Goal: Complete application form: Complete application form

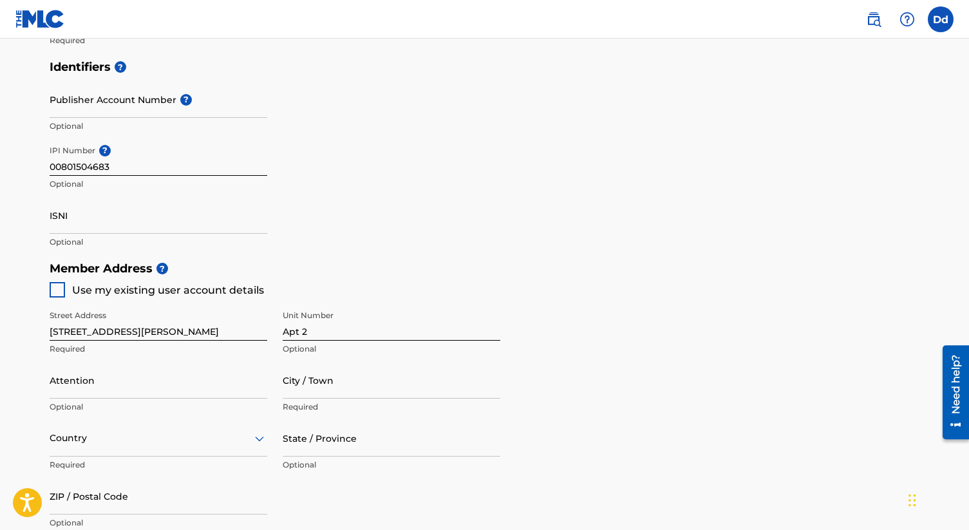
scroll to position [362, 0]
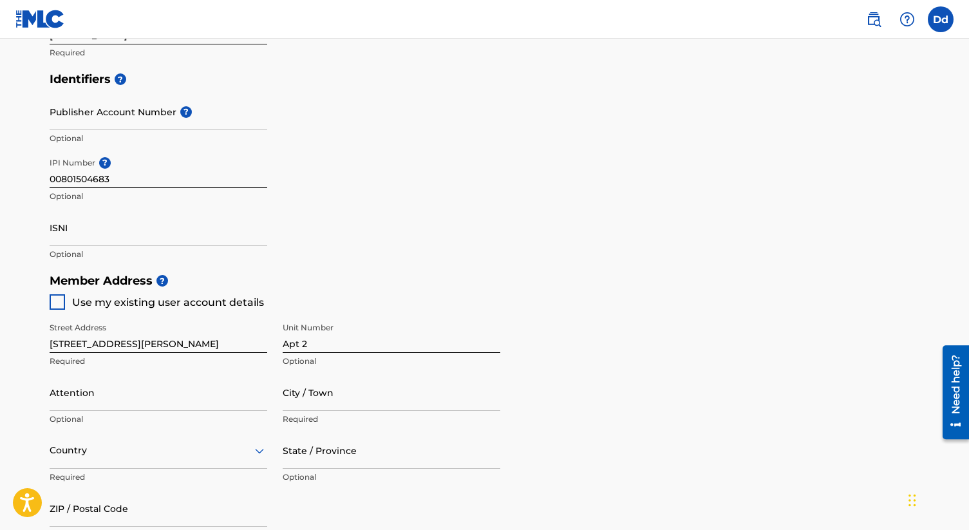
click at [136, 226] on input "ISNI" at bounding box center [159, 227] width 218 height 37
paste input "0000000528082025"
type input "0000000528082025"
click at [404, 174] on div "Identifiers ? Publisher Account Number ? Optional IPI Number ? 00801504683 Opti…" at bounding box center [485, 166] width 870 height 201
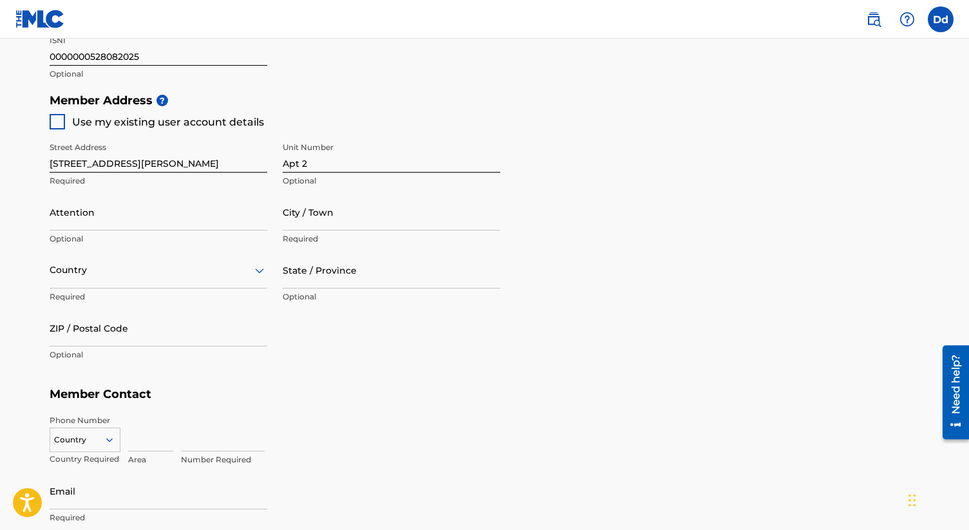
scroll to position [603, 0]
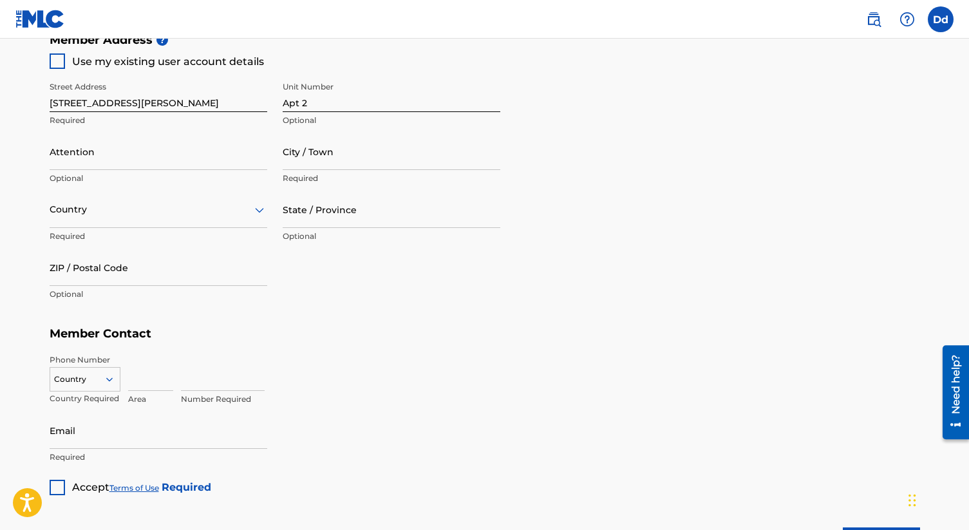
click at [105, 150] on input "Attention" at bounding box center [159, 151] width 218 height 37
click at [23, 154] on main "Create a Member If you are a self-administered songwriter without a publisher t…" at bounding box center [484, 13] width 969 height 1156
click at [339, 145] on input "City / Town" at bounding box center [392, 151] width 218 height 37
type input "[GEOGRAPHIC_DATA]"
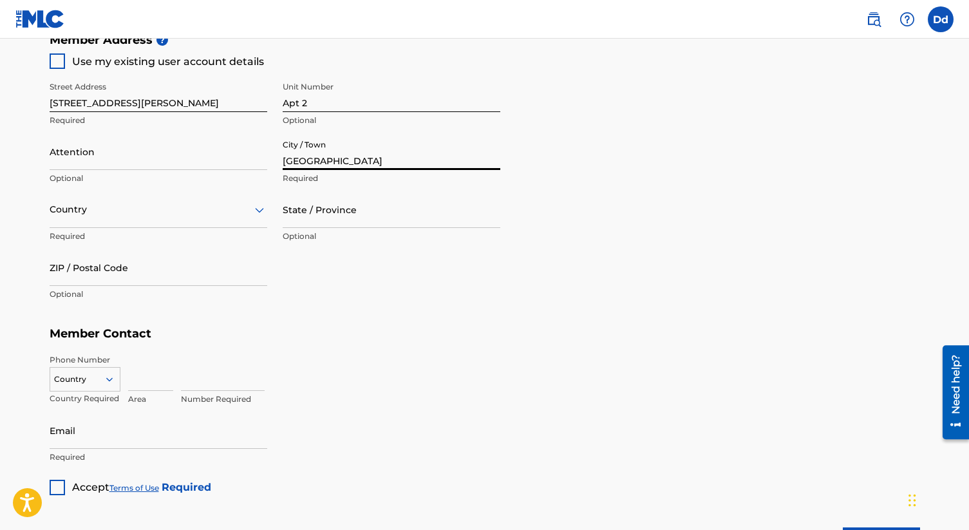
type input "[PERSON_NAME]"
type input "[GEOGRAPHIC_DATA]"
type input "NY"
type input "11221"
type input "1"
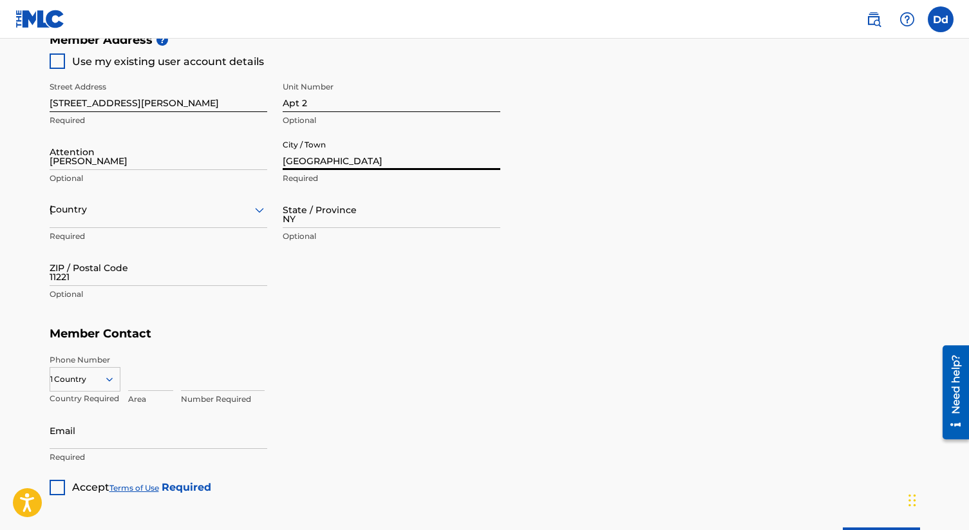
type input "786"
type input "3046939"
type input "[EMAIL_ADDRESS][DOMAIN_NAME]"
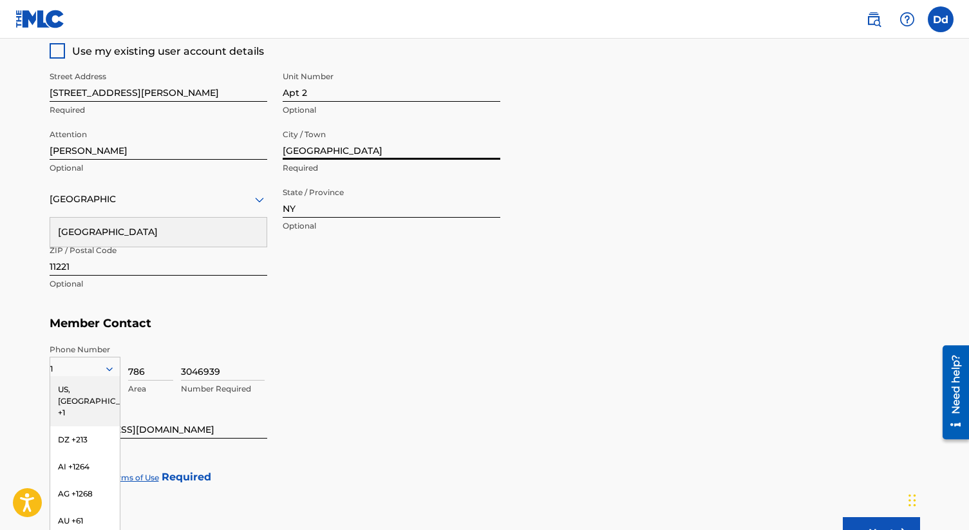
scroll to position [610, 0]
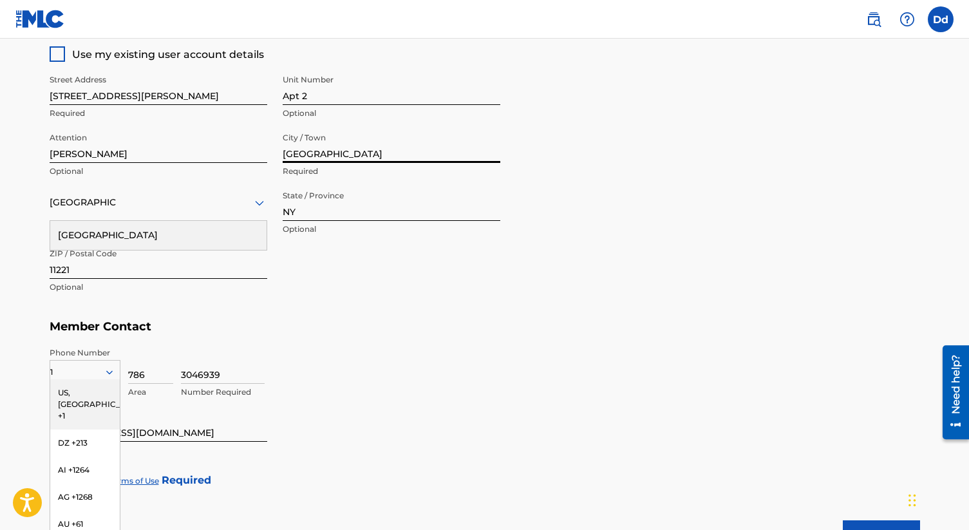
click at [98, 261] on input "11221" at bounding box center [159, 260] width 218 height 37
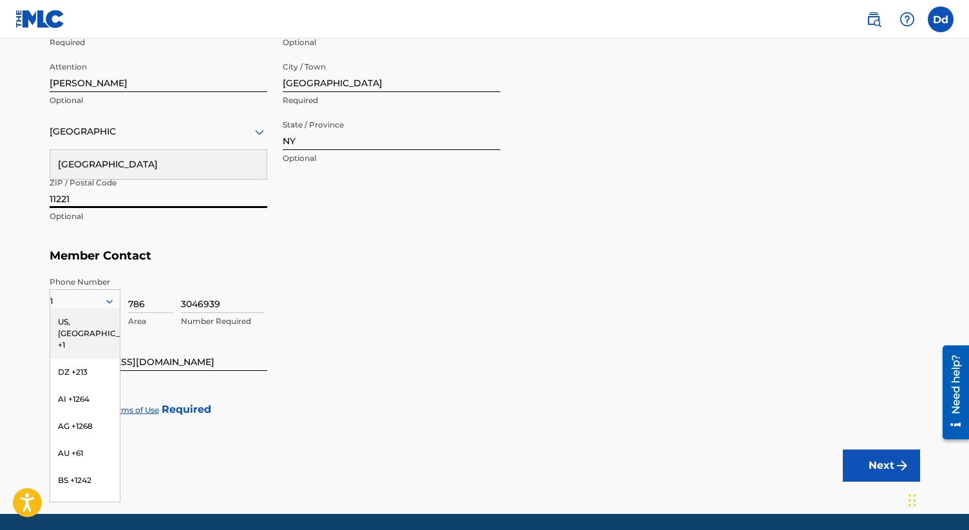
scroll to position [726, 0]
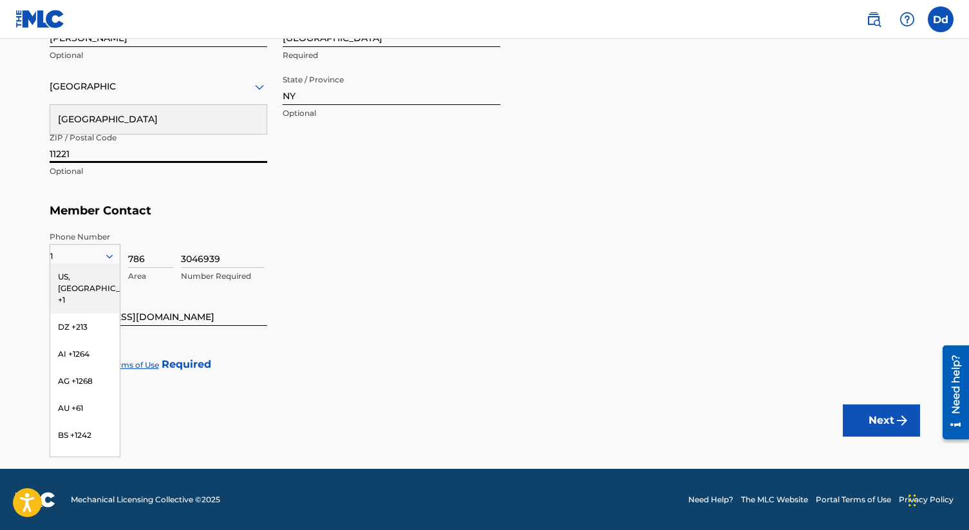
click at [81, 276] on div "US, [GEOGRAPHIC_DATA] +1" at bounding box center [85, 288] width 70 height 50
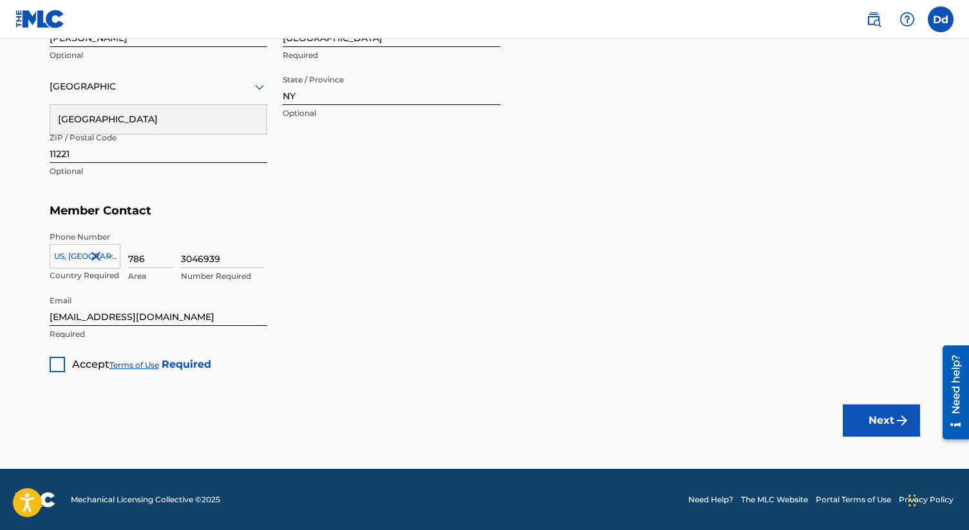
click at [373, 236] on div "3046939 Number Required" at bounding box center [550, 260] width 739 height 58
click at [56, 358] on div at bounding box center [57, 364] width 15 height 15
click at [860, 415] on button "Next" at bounding box center [881, 420] width 77 height 32
click at [879, 426] on button "Next" at bounding box center [881, 420] width 77 height 32
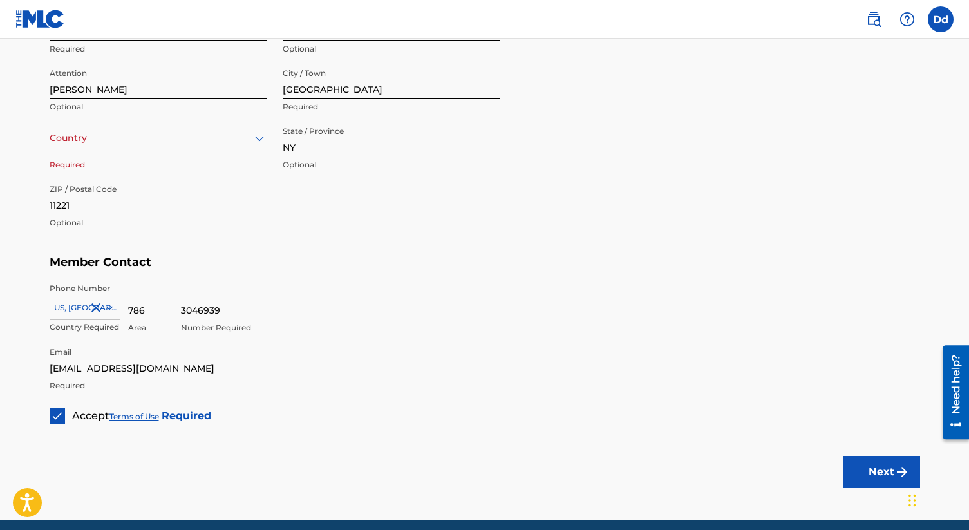
scroll to position [643, 0]
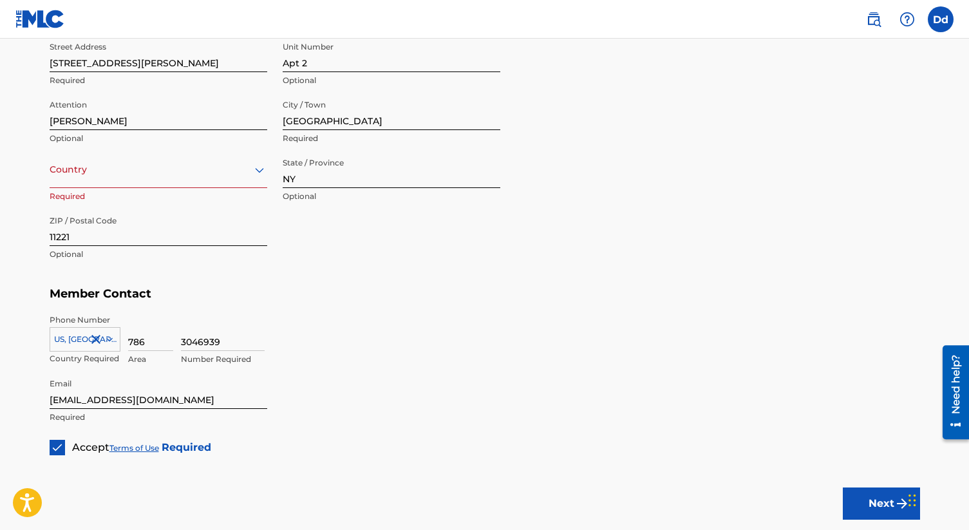
click at [147, 173] on div at bounding box center [159, 170] width 218 height 16
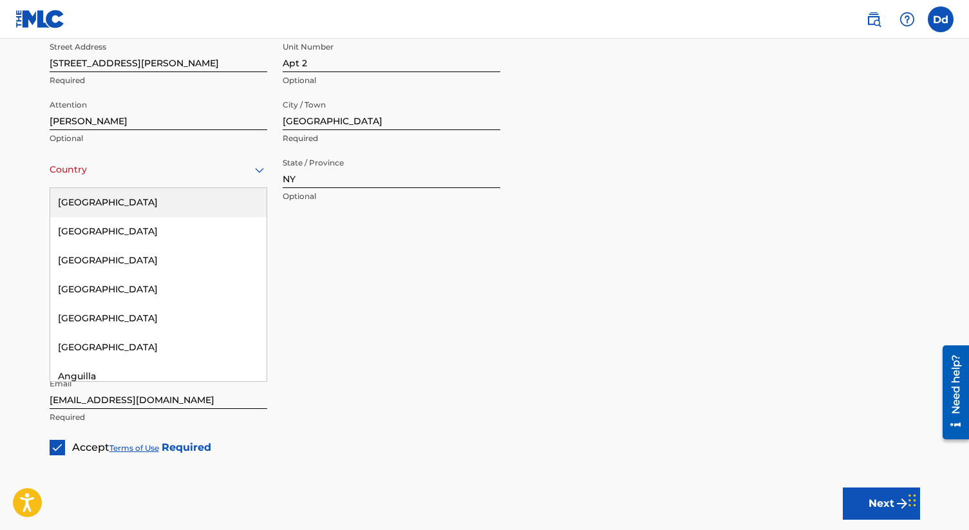
click at [135, 201] on div "[GEOGRAPHIC_DATA]" at bounding box center [158, 202] width 216 height 29
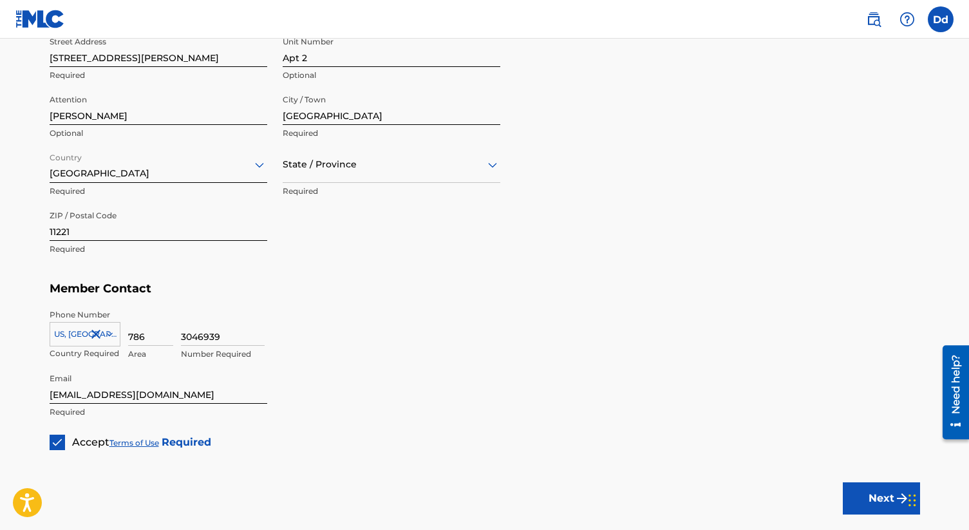
scroll to position [726, 0]
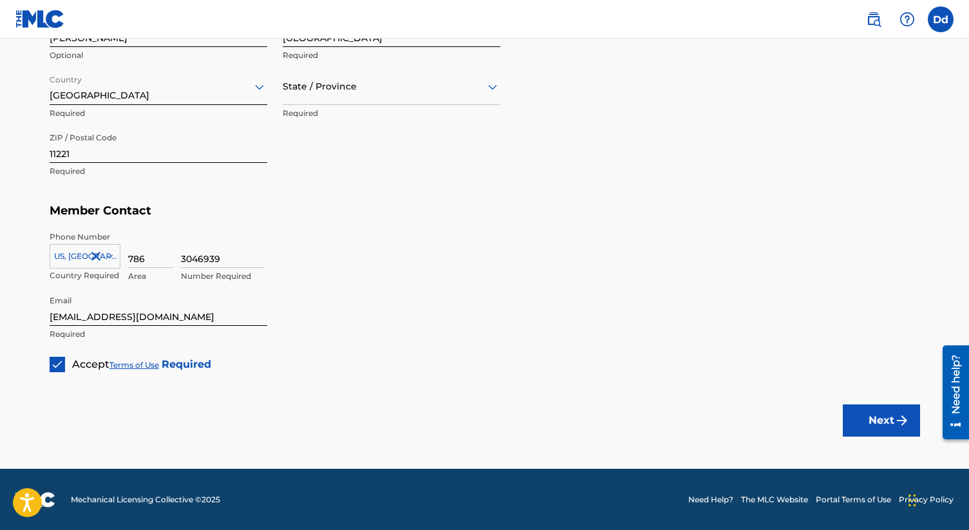
click at [881, 414] on button "Next" at bounding box center [881, 420] width 77 height 32
click at [377, 91] on div at bounding box center [392, 87] width 218 height 16
type input "new yo"
click at [354, 118] on div "[US_STATE]" at bounding box center [391, 119] width 216 height 29
click at [883, 425] on button "Next" at bounding box center [881, 420] width 77 height 32
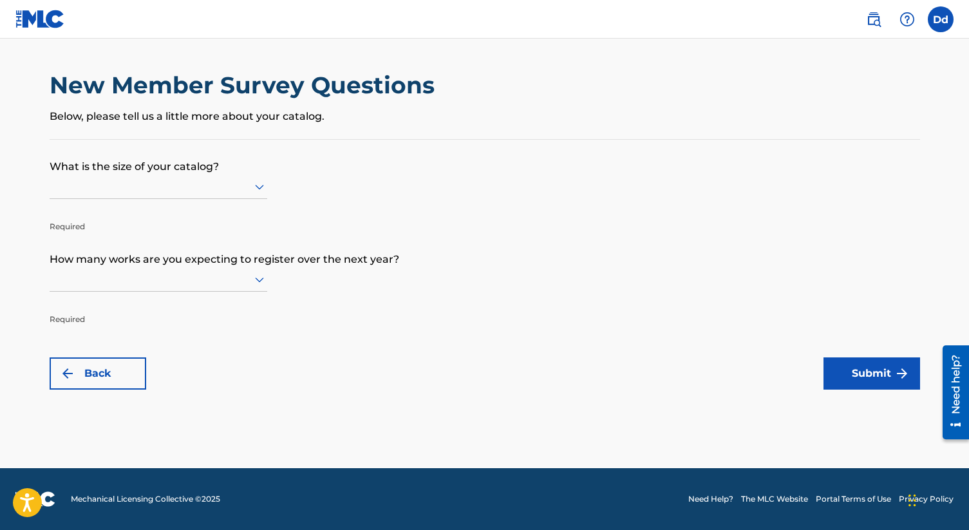
click at [178, 185] on div at bounding box center [159, 186] width 218 height 16
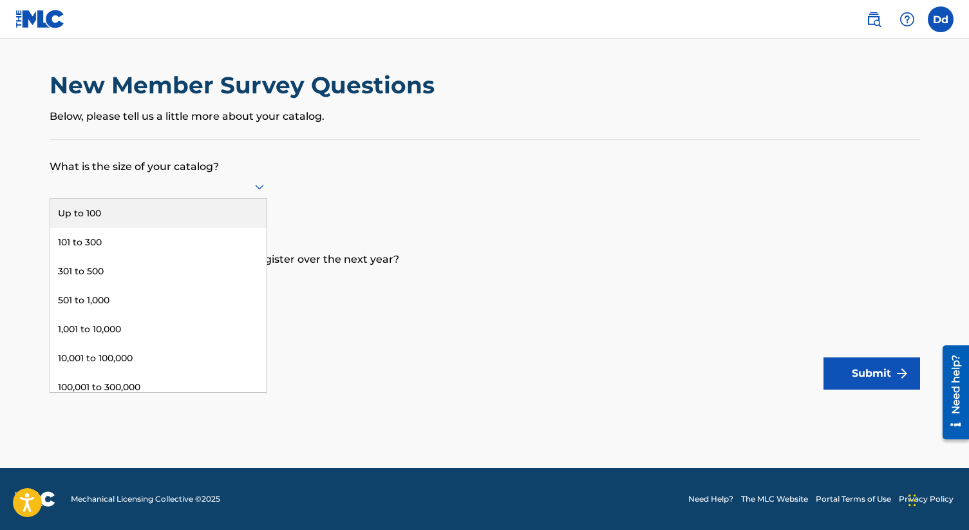
click at [115, 209] on div "Up to 100" at bounding box center [158, 213] width 216 height 29
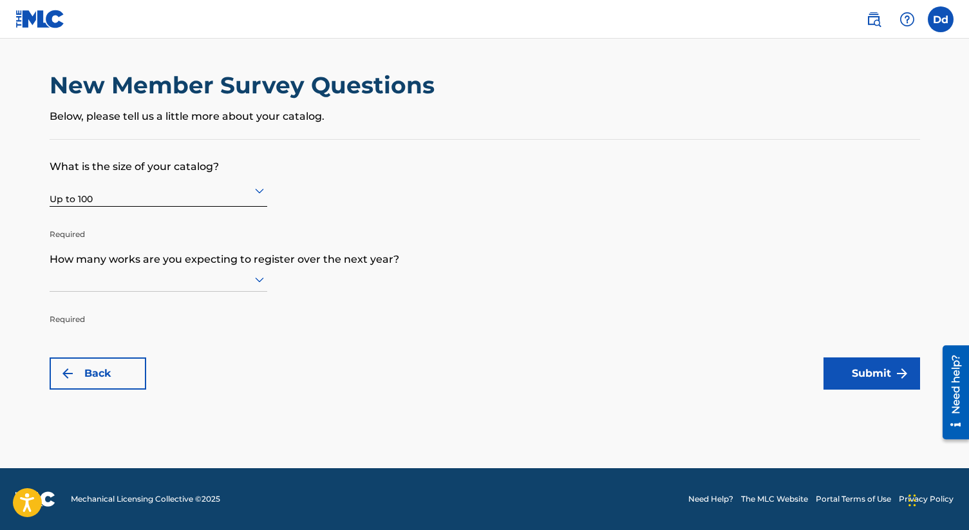
click at [163, 280] on div at bounding box center [159, 279] width 218 height 16
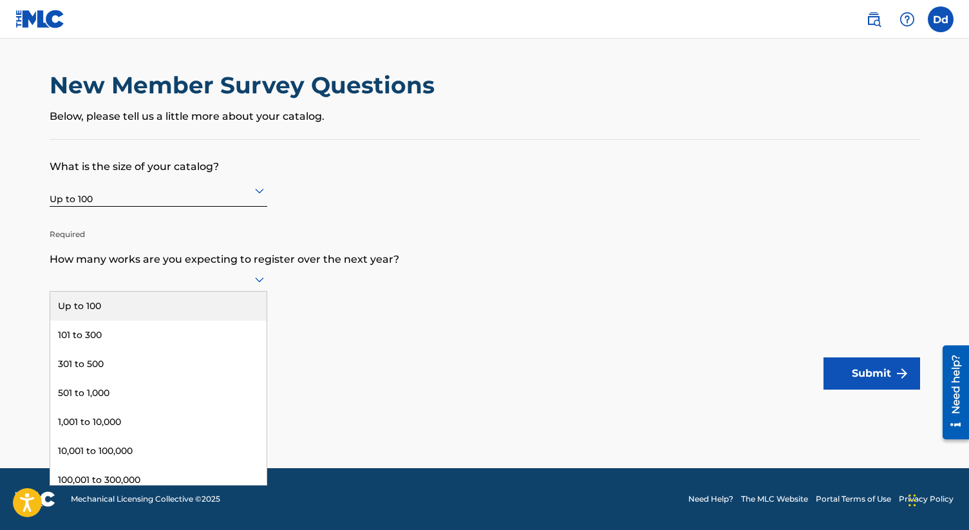
click at [150, 313] on div "Up to 100" at bounding box center [158, 306] width 216 height 29
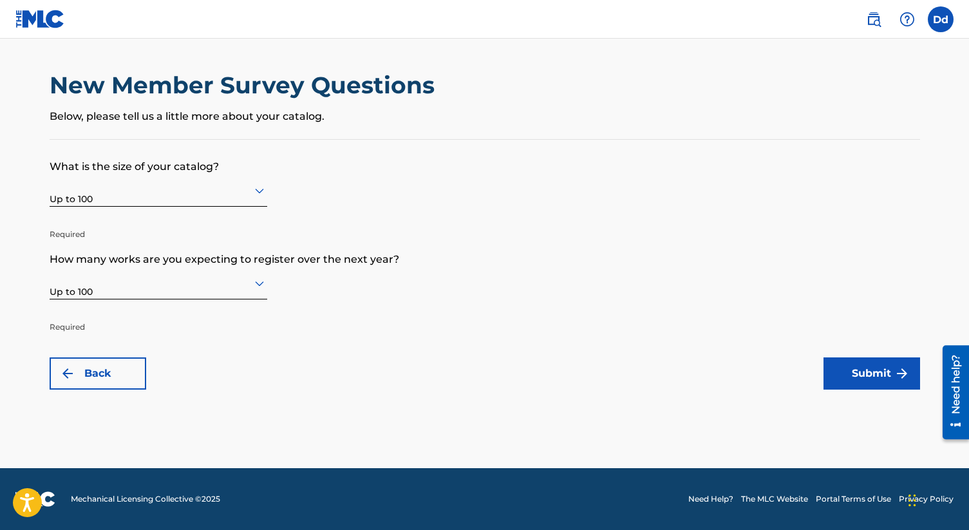
click at [870, 380] on button "Submit" at bounding box center [871, 373] width 97 height 32
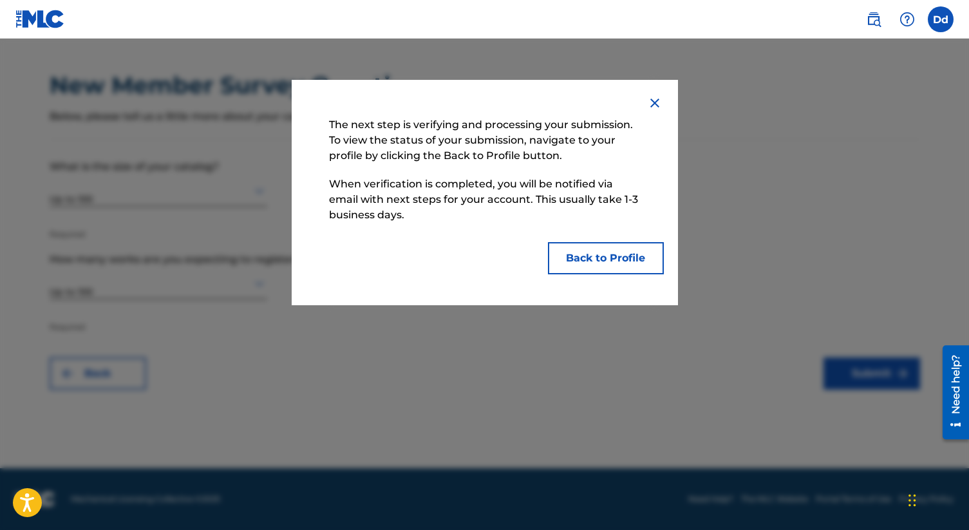
click at [588, 264] on button "Back to Profile" at bounding box center [606, 258] width 116 height 32
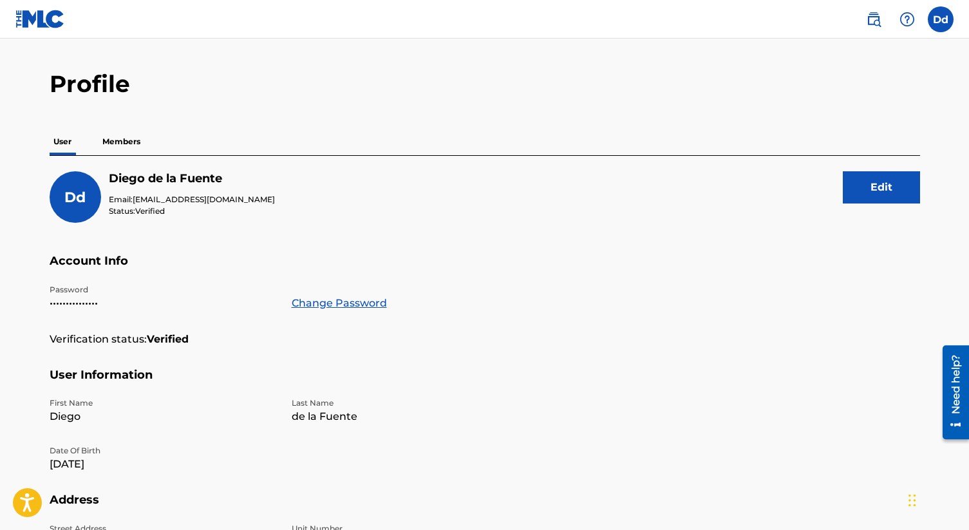
scroll to position [32, 0]
click at [108, 138] on p "Members" at bounding box center [121, 140] width 46 height 27
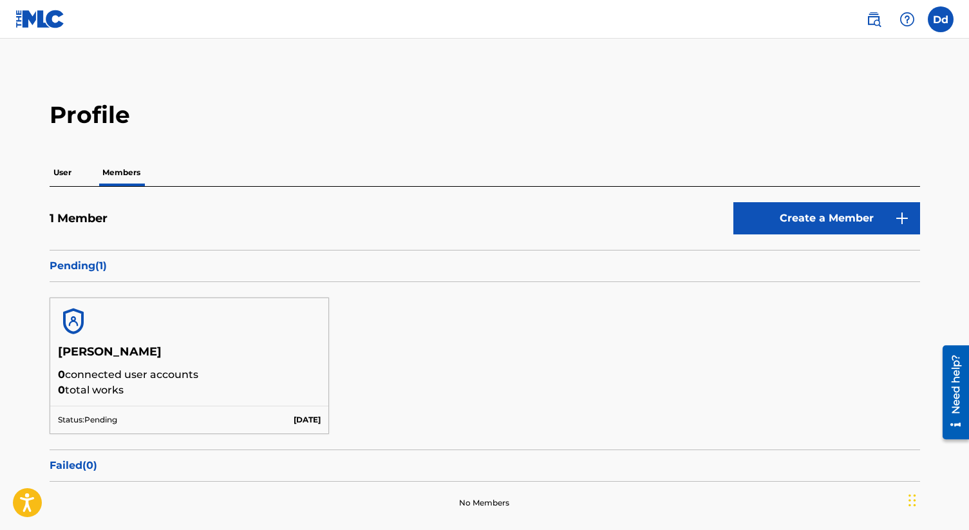
click at [62, 176] on p "User" at bounding box center [63, 172] width 26 height 27
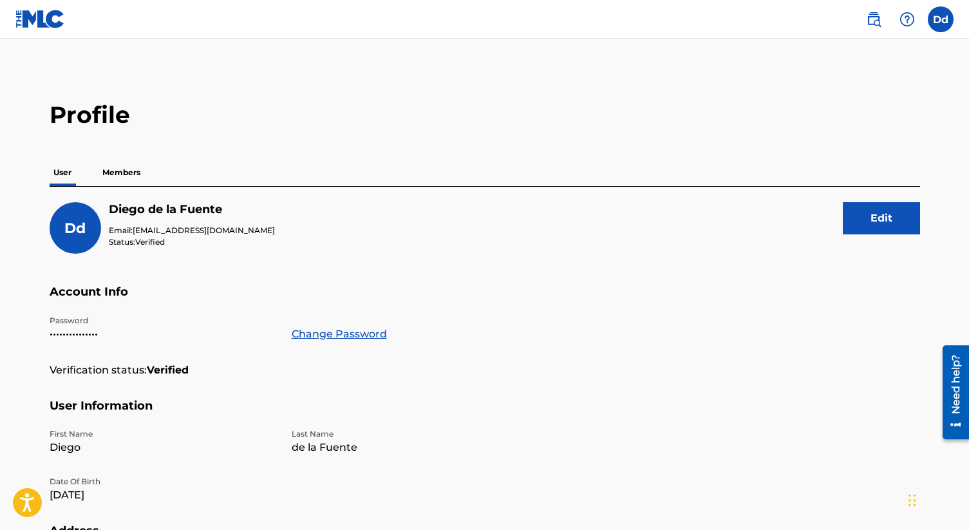
click at [876, 17] on img at bounding box center [873, 19] width 15 height 15
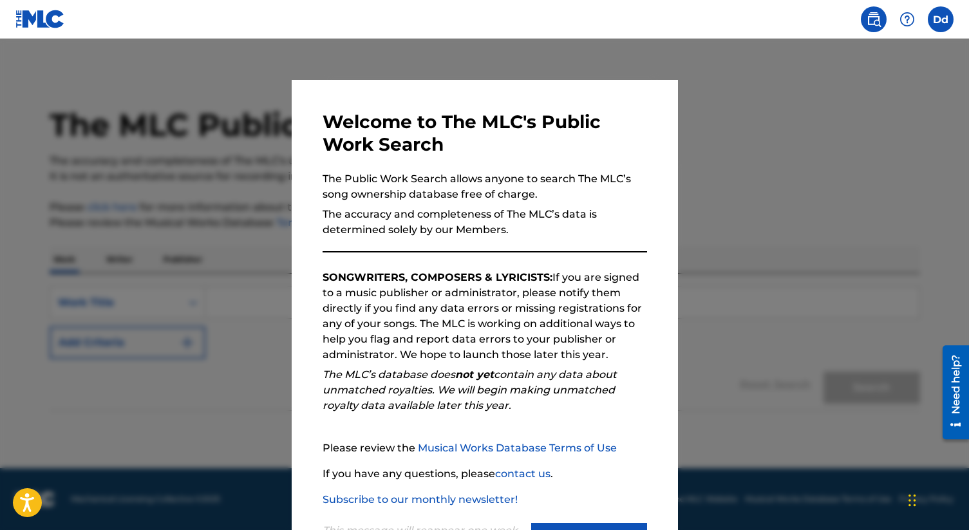
click at [677, 198] on div at bounding box center [484, 304] width 969 height 530
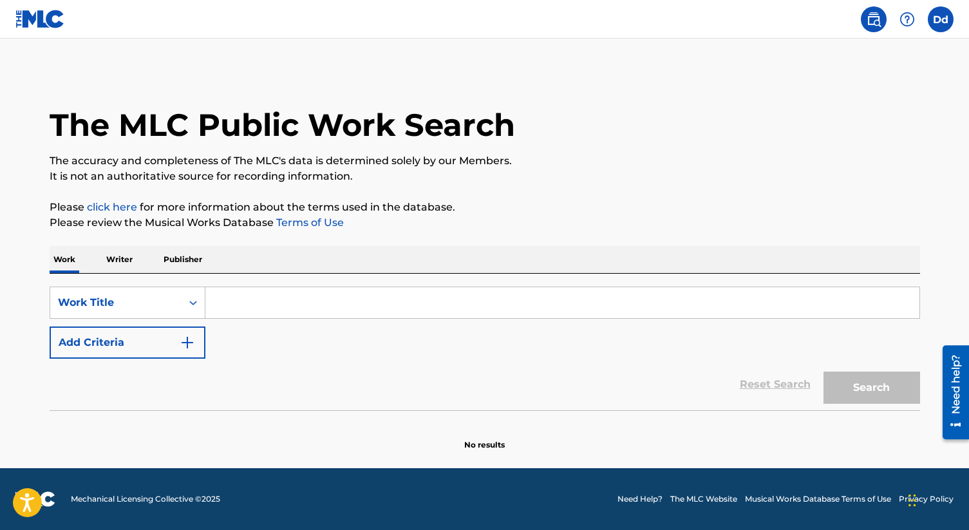
click at [941, 17] on label at bounding box center [941, 19] width 26 height 26
click at [940, 19] on input "Dd [PERSON_NAME] [EMAIL_ADDRESS][DOMAIN_NAME] Notification Preferences Profile …" at bounding box center [940, 19] width 0 height 0
click at [816, 165] on link "Profile" at bounding box center [814, 160] width 26 height 12
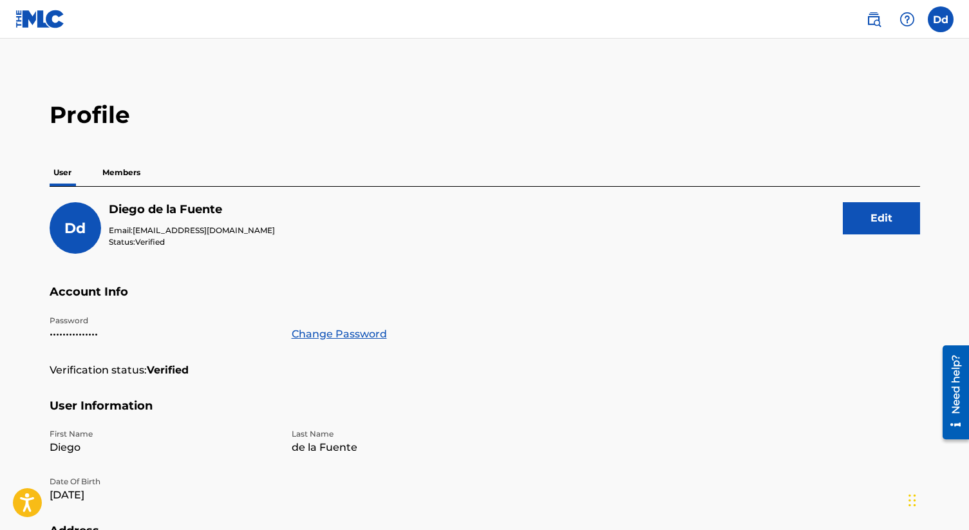
click at [37, 22] on img at bounding box center [40, 19] width 50 height 19
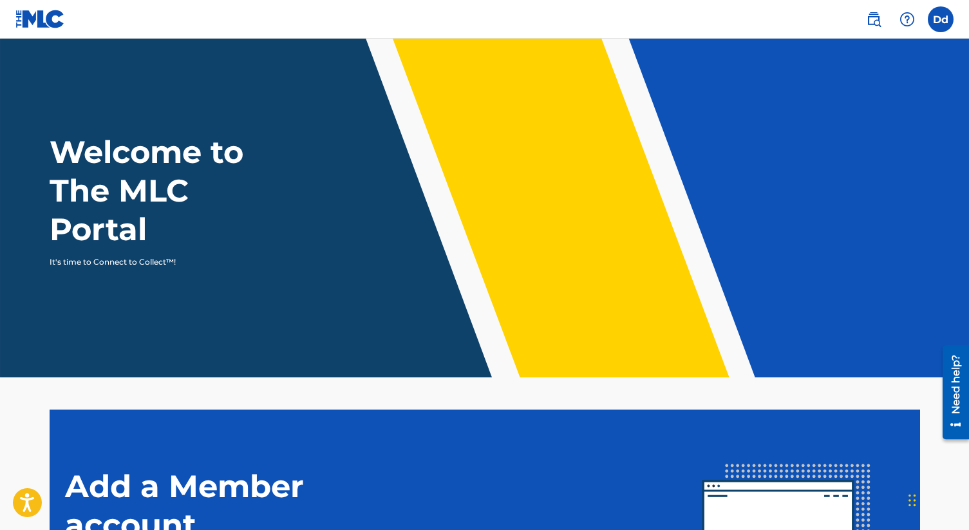
click at [947, 14] on label at bounding box center [941, 19] width 26 height 26
click at [940, 19] on input "Dd [PERSON_NAME] [EMAIL_ADDRESS][DOMAIN_NAME] Notification Preferences Profile …" at bounding box center [940, 19] width 0 height 0
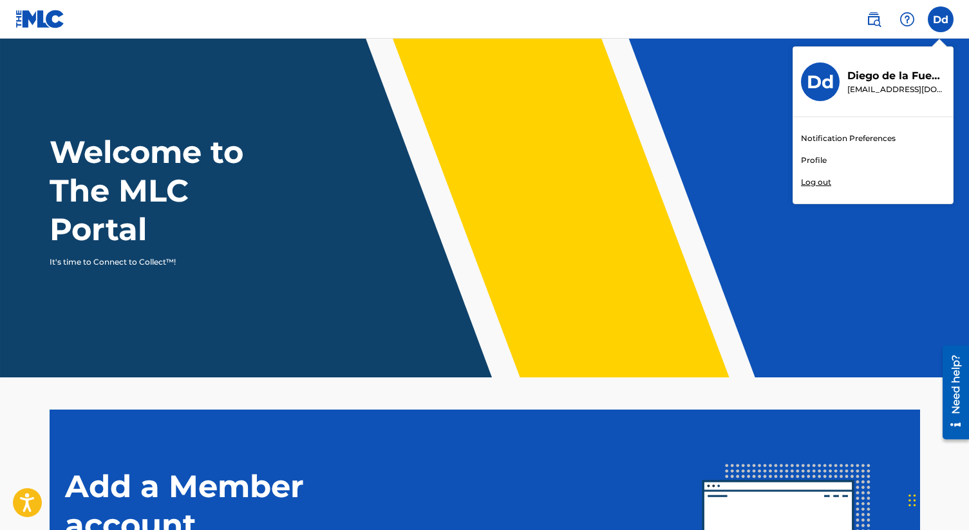
click at [812, 161] on link "Profile" at bounding box center [814, 160] width 26 height 12
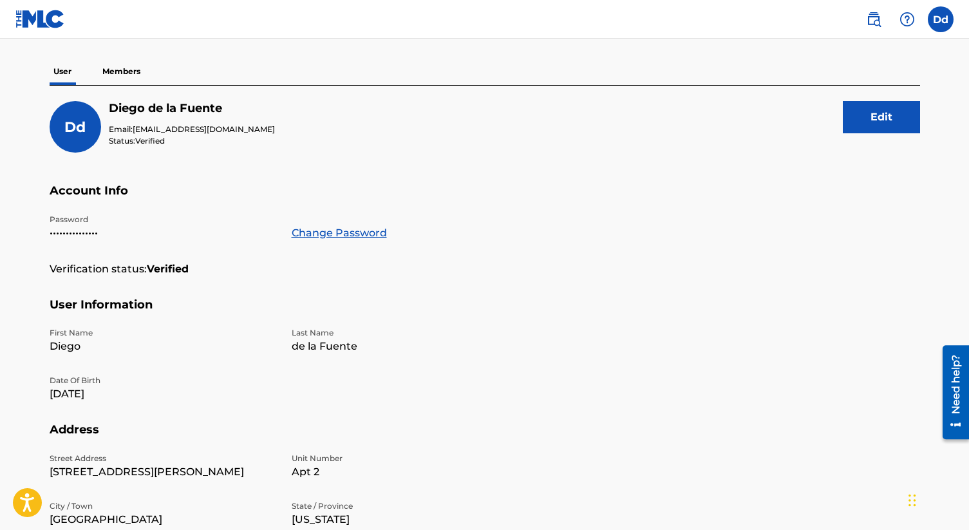
scroll to position [102, 0]
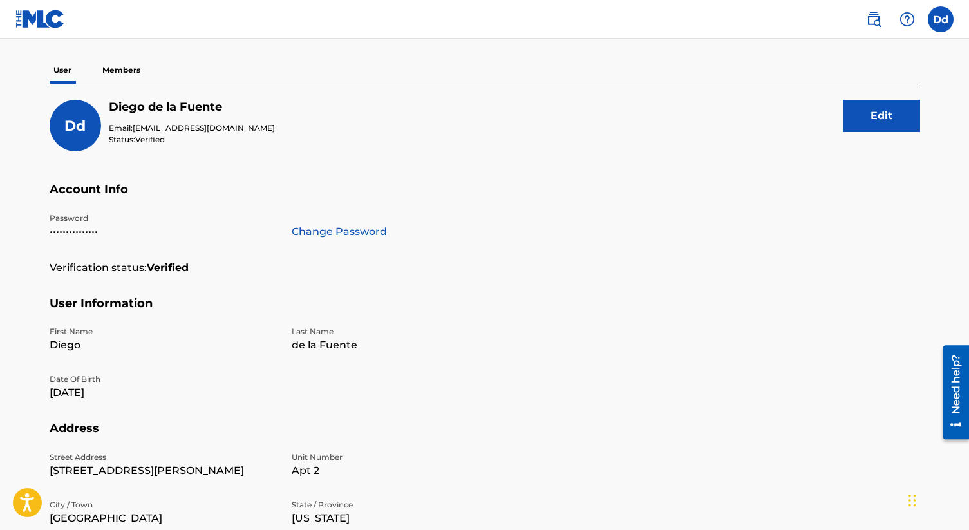
click at [128, 66] on p "Members" at bounding box center [121, 70] width 46 height 27
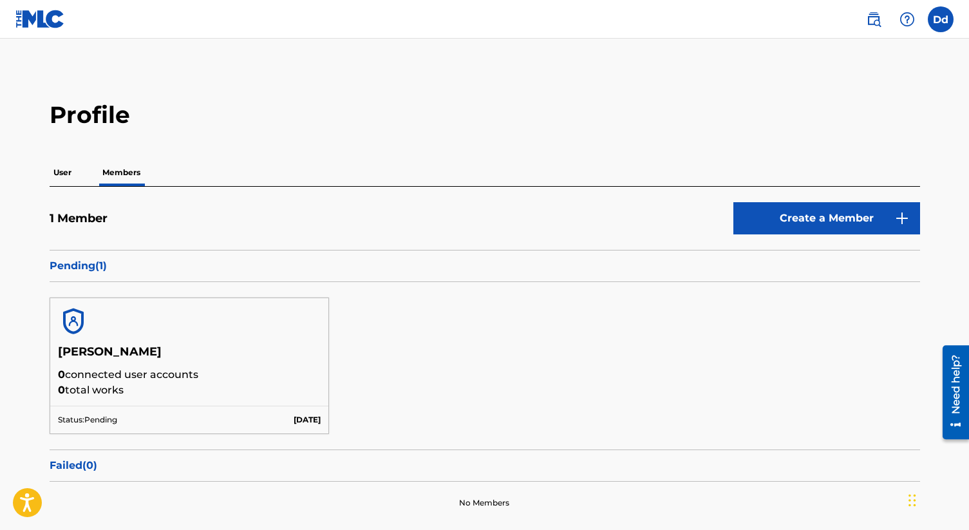
click at [809, 191] on div "1 Member Create a Member Pending ( 1 ) [PERSON_NAME] 0 connected user accounts …" at bounding box center [485, 355] width 870 height 337
